Goal: Task Accomplishment & Management: Manage account settings

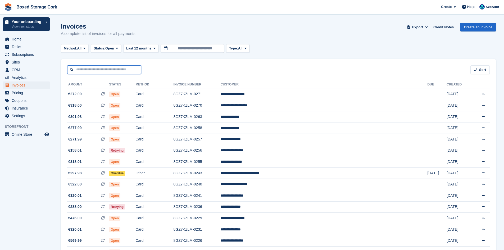
click at [92, 69] on input "text" at bounding box center [104, 69] width 74 height 9
type input "****"
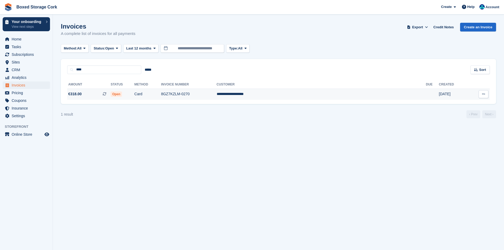
click at [104, 94] on span "€318.00 This is a recurring subscription invoice." at bounding box center [88, 94] width 43 height 6
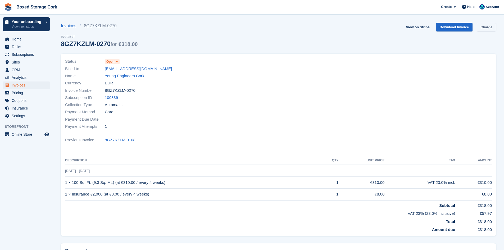
click at [488, 25] on link "Charge" at bounding box center [485, 27] width 19 height 9
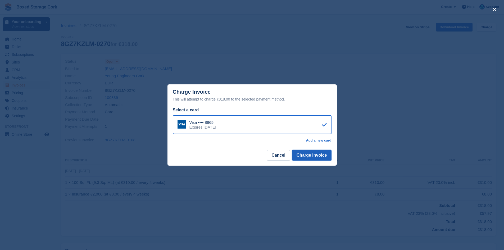
click at [314, 156] on button "Charge Invoice" at bounding box center [311, 155] width 39 height 11
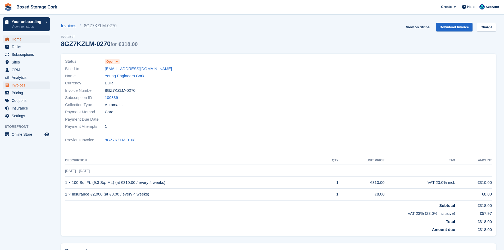
click at [22, 40] on span "Home" at bounding box center [28, 38] width 32 height 7
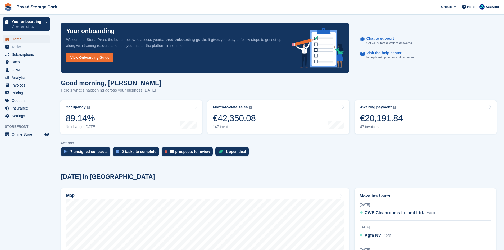
click at [26, 39] on span "Home" at bounding box center [28, 38] width 32 height 7
click at [401, 116] on link "Awaiting payment The total outstanding balance on all open invoices. €20,191.84…" at bounding box center [425, 117] width 142 height 34
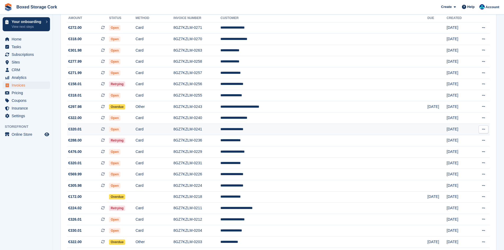
scroll to position [79, 0]
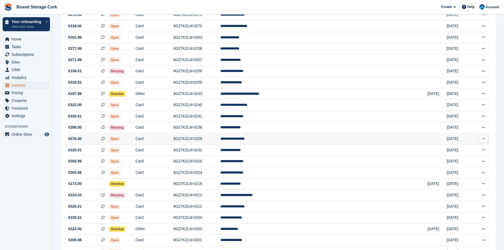
click at [120, 140] on span "Open" at bounding box center [114, 138] width 11 height 5
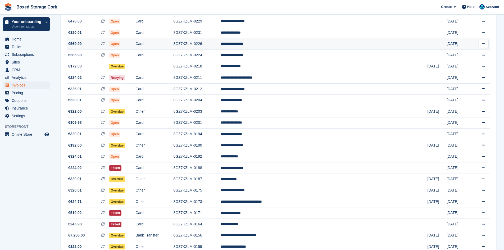
scroll to position [185, 0]
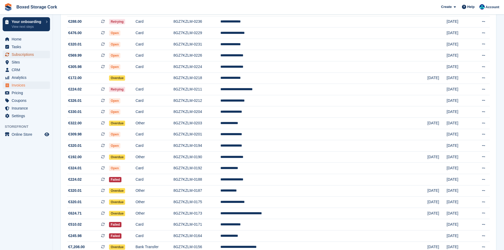
click at [35, 55] on span "Subscriptions" at bounding box center [28, 54] width 32 height 7
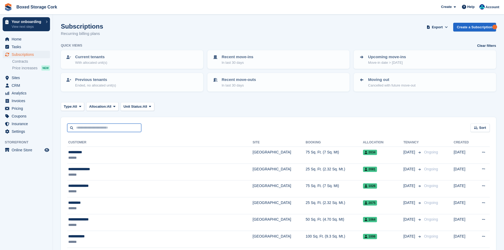
click at [102, 128] on input "text" at bounding box center [104, 127] width 74 height 9
type input "****"
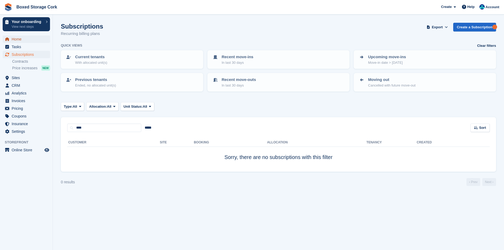
click at [16, 39] on span "Home" at bounding box center [28, 38] width 32 height 7
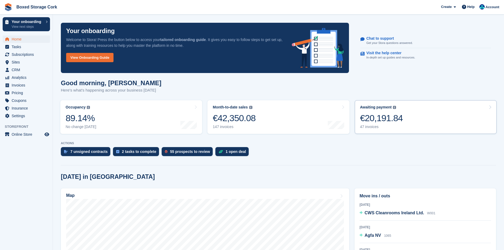
click at [383, 118] on div "€20,191.84" at bounding box center [381, 118] width 43 height 11
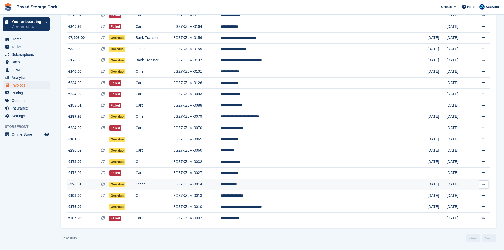
scroll to position [394, 0]
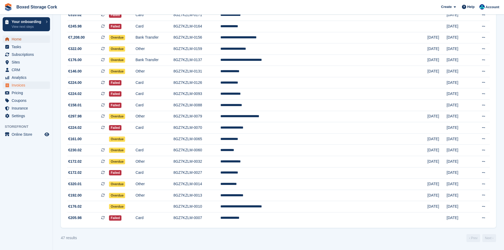
click at [24, 39] on span "Home" at bounding box center [28, 38] width 32 height 7
click at [23, 53] on span "Subscriptions" at bounding box center [28, 54] width 32 height 7
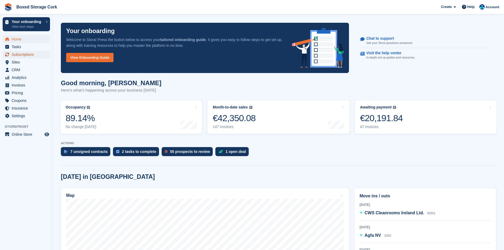
click at [29, 55] on span "Subscriptions" at bounding box center [28, 54] width 32 height 7
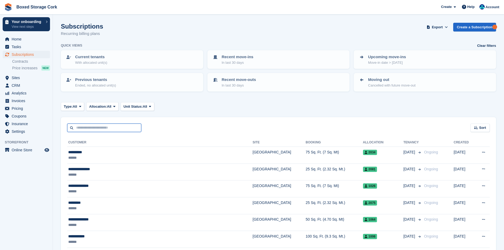
click at [111, 129] on input "text" at bounding box center [104, 127] width 74 height 9
type input "*****"
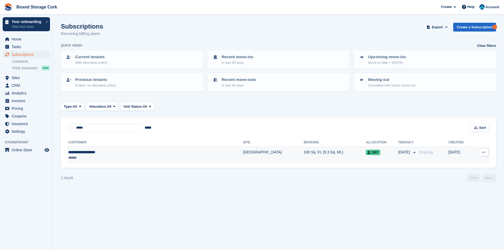
click at [109, 158] on div "******" at bounding box center [123, 158] width 111 height 6
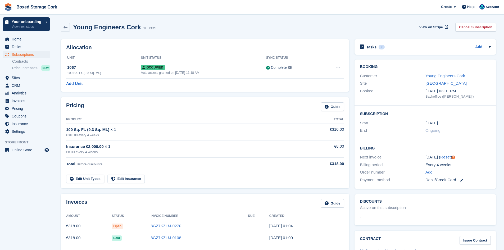
scroll to position [26, 0]
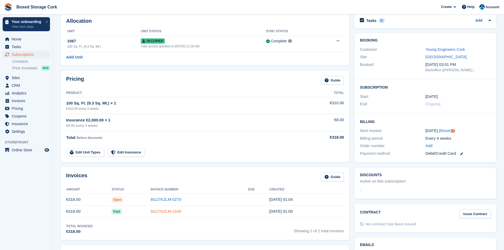
click at [161, 213] on link "8GZ7KZLM-0108" at bounding box center [165, 211] width 31 height 4
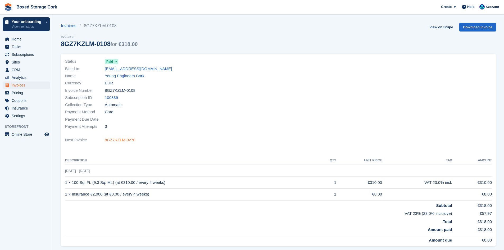
click at [130, 141] on link "8GZ7KZLM-0270" at bounding box center [120, 140] width 31 height 6
click at [110, 69] on link "[EMAIL_ADDRESS][DOMAIN_NAME]" at bounding box center [138, 69] width 67 height 6
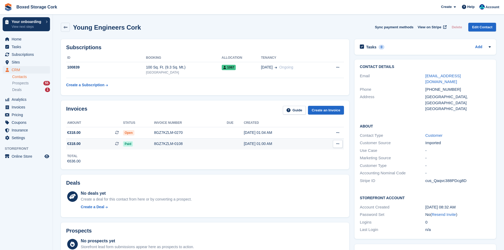
click at [157, 144] on div "8GZ7KZLM-0108" at bounding box center [190, 144] width 73 height 6
click at [338, 144] on icon at bounding box center [337, 143] width 3 height 3
click at [314, 154] on p "Download PDF" at bounding box center [317, 154] width 46 height 7
click at [19, 40] on span "Home" at bounding box center [28, 38] width 32 height 7
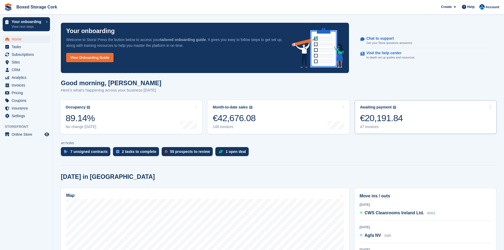
click at [380, 116] on div "€20,191.84" at bounding box center [381, 118] width 43 height 11
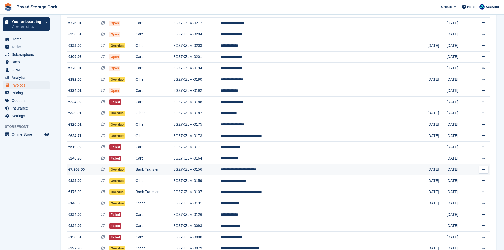
scroll to position [262, 0]
click at [24, 57] on span "Subscriptions" at bounding box center [28, 54] width 32 height 7
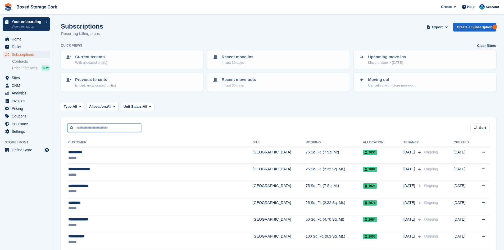
click at [110, 129] on input "text" at bounding box center [104, 127] width 74 height 9
type input "**********"
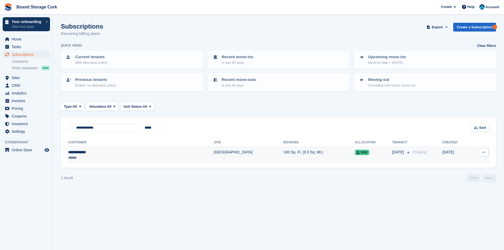
click at [116, 154] on div "**********" at bounding box center [108, 152] width 80 height 6
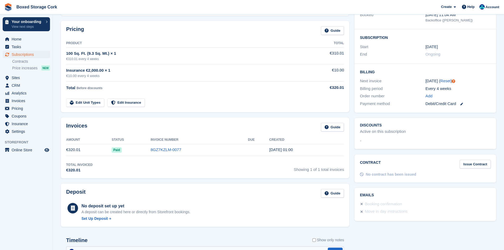
scroll to position [79, 0]
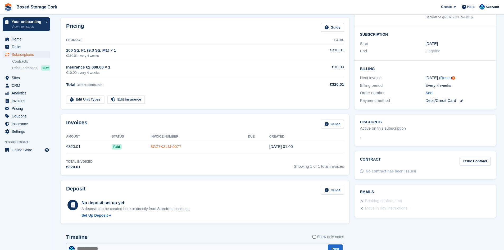
click at [164, 146] on link "8GZ7KZLM-0077" at bounding box center [165, 146] width 31 height 4
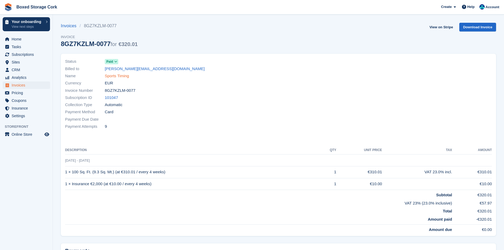
click at [117, 75] on link "Sports Timing" at bounding box center [117, 76] width 24 height 6
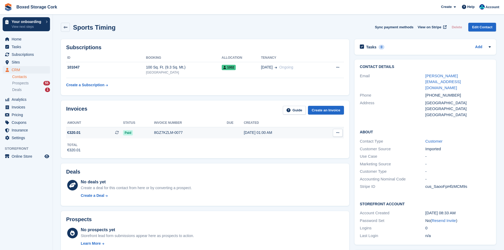
click at [173, 132] on div "8GZ7KZLM-0077" at bounding box center [190, 133] width 73 height 6
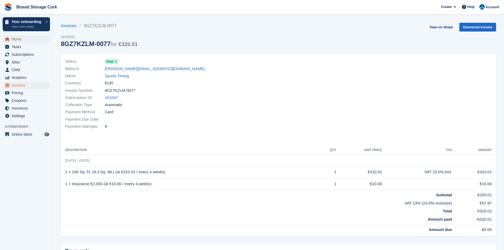
click at [19, 39] on span "Home" at bounding box center [28, 38] width 32 height 7
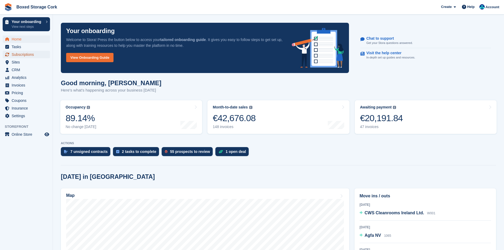
click at [24, 56] on span "Subscriptions" at bounding box center [28, 54] width 32 height 7
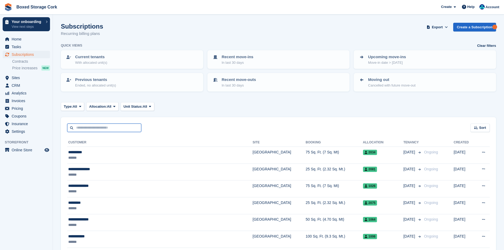
click at [116, 128] on input "text" at bounding box center [104, 127] width 74 height 9
type input "**********"
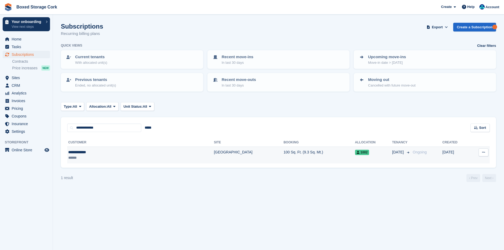
click at [128, 152] on div "**********" at bounding box center [108, 152] width 80 height 6
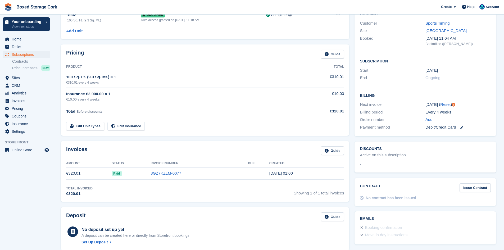
scroll to position [53, 0]
click at [158, 172] on link "8GZ7KZLM-0077" at bounding box center [165, 173] width 31 height 4
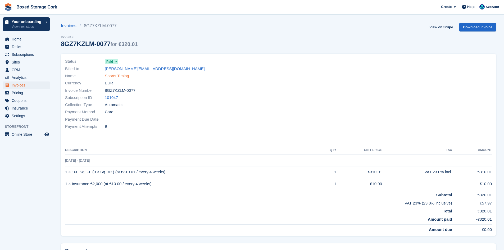
click at [119, 76] on link "Sports Timing" at bounding box center [117, 76] width 24 height 6
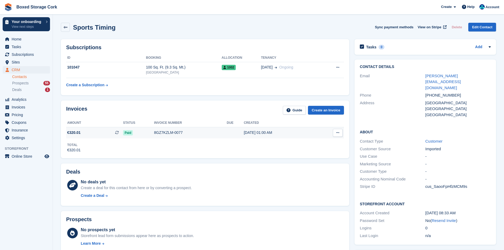
click at [164, 132] on div "8GZ7KZLM-0077" at bounding box center [190, 133] width 73 height 6
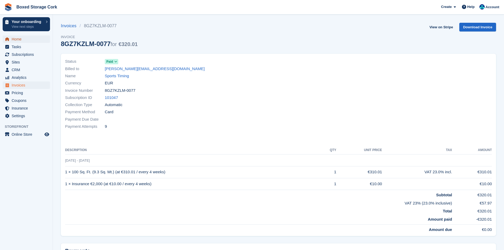
click at [20, 39] on span "Home" at bounding box center [28, 38] width 32 height 7
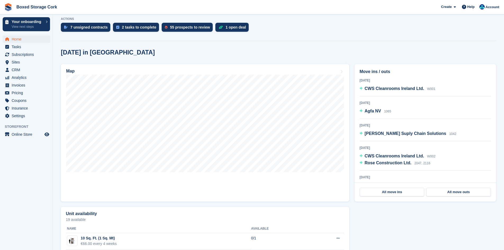
scroll to position [132, 0]
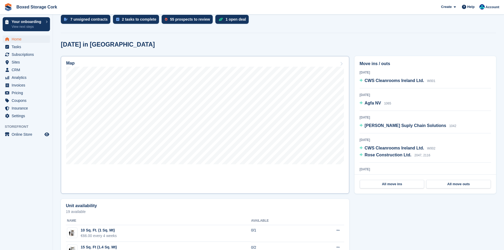
click at [265, 175] on link "Map" at bounding box center [205, 124] width 288 height 137
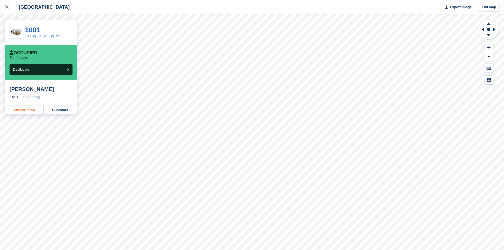
click at [28, 109] on link "Subscription" at bounding box center [24, 110] width 38 height 8
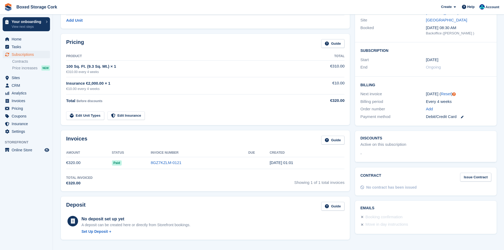
scroll to position [79, 0]
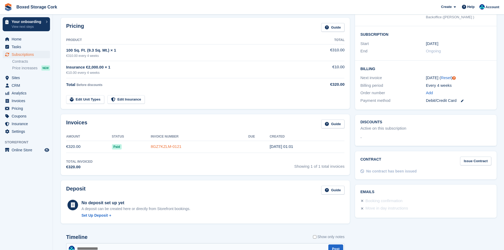
click at [167, 147] on link "8GZ7KZLM-0121" at bounding box center [166, 146] width 31 height 4
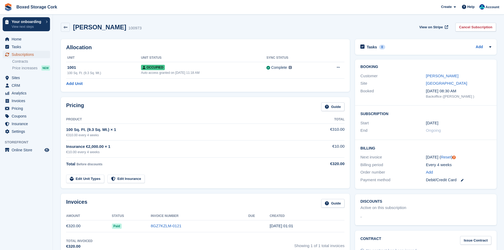
click at [30, 54] on span "Subscriptions" at bounding box center [28, 54] width 32 height 7
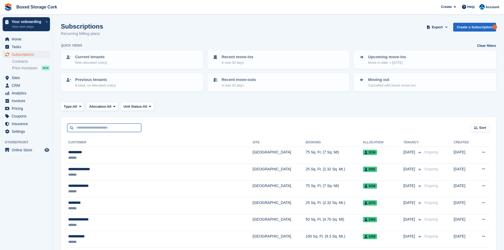
click at [117, 128] on input "text" at bounding box center [104, 127] width 74 height 9
type input "**********"
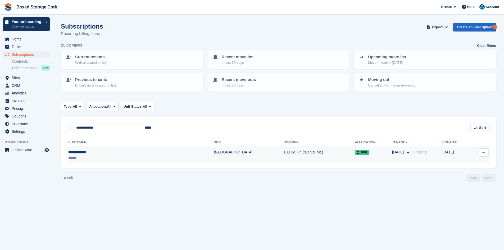
click at [133, 155] on div "******" at bounding box center [108, 158] width 80 height 6
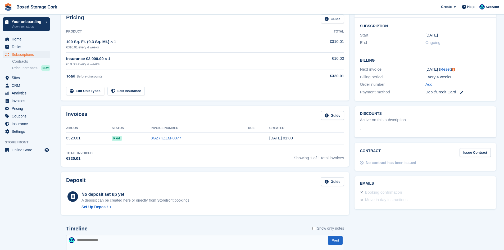
scroll to position [79, 0]
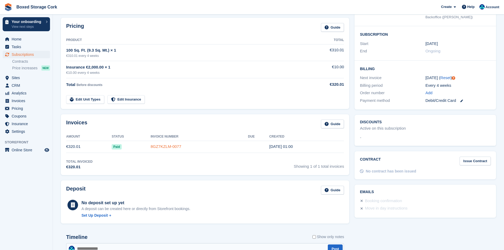
click at [165, 146] on link "8GZ7KZLM-0077" at bounding box center [165, 146] width 31 height 4
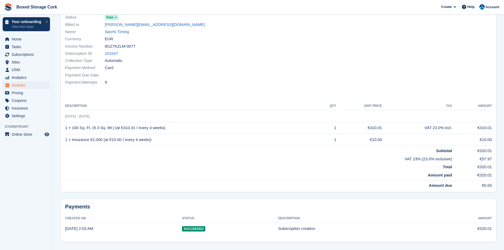
scroll to position [53, 0]
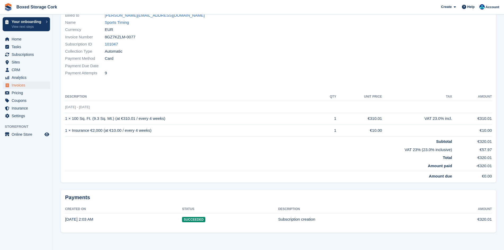
click at [198, 220] on span "Succeeded" at bounding box center [193, 219] width 23 height 5
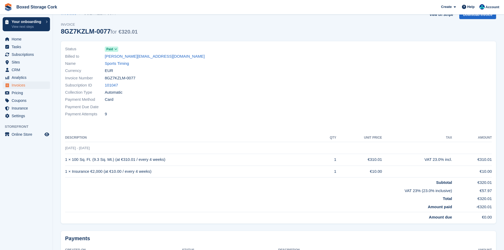
scroll to position [0, 0]
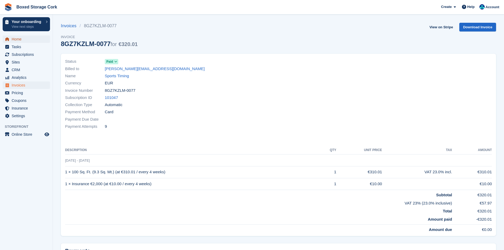
click at [16, 38] on span "Home" at bounding box center [28, 38] width 32 height 7
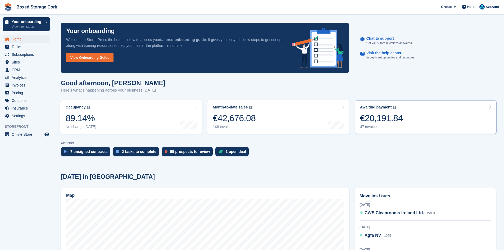
click at [387, 117] on div "€20,191.84" at bounding box center [381, 118] width 43 height 11
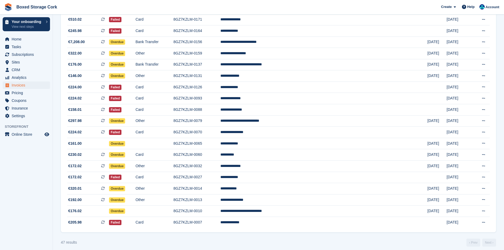
scroll to position [394, 0]
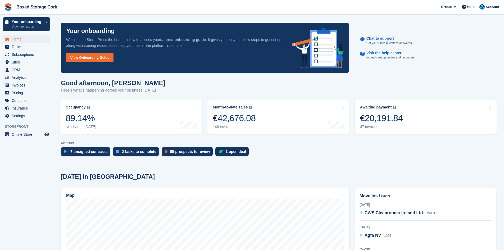
scroll to position [132, 0]
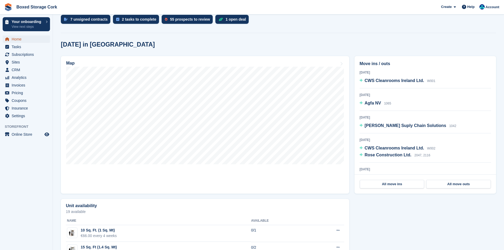
drag, startPoint x: 22, startPoint y: 41, endPoint x: 39, endPoint y: 40, distance: 17.7
click at [22, 41] on span "Home" at bounding box center [28, 38] width 32 height 7
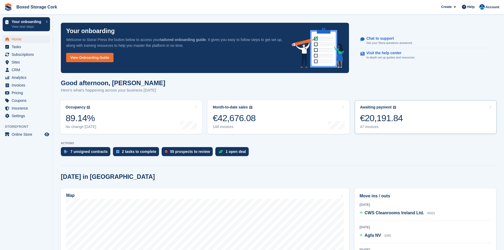
click at [388, 122] on div "€20,191.84" at bounding box center [381, 118] width 43 height 11
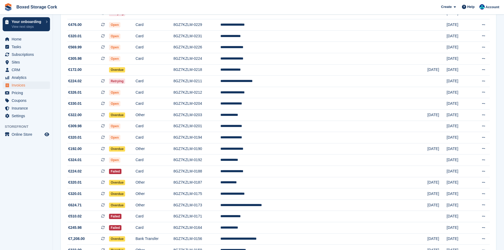
scroll to position [185, 0]
